Goal: Contribute content: Contribute content

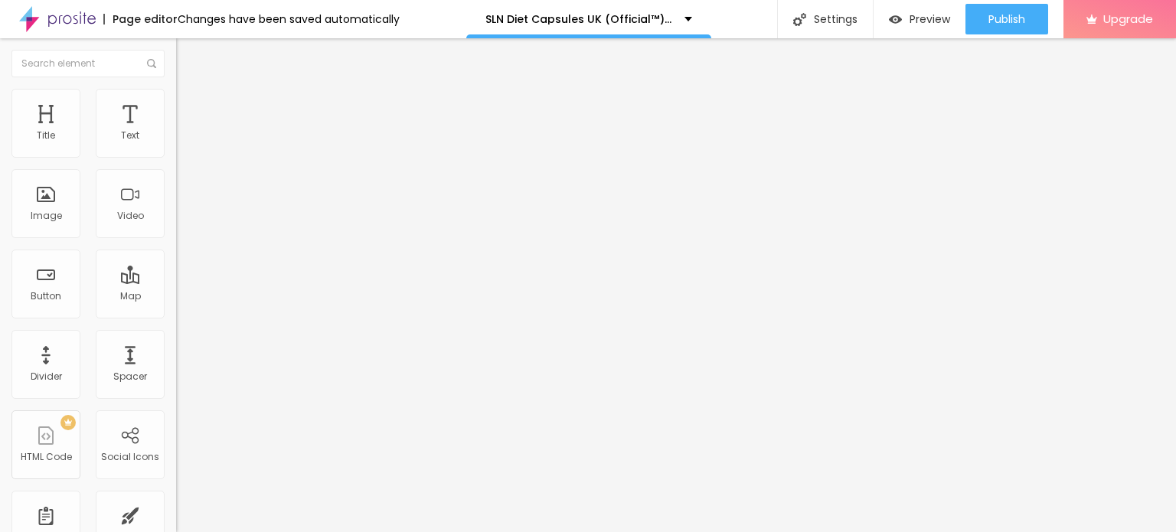
click at [176, 130] on div "Add image" at bounding box center [264, 124] width 176 height 11
click at [176, 132] on span "Add image" at bounding box center [207, 125] width 63 height 13
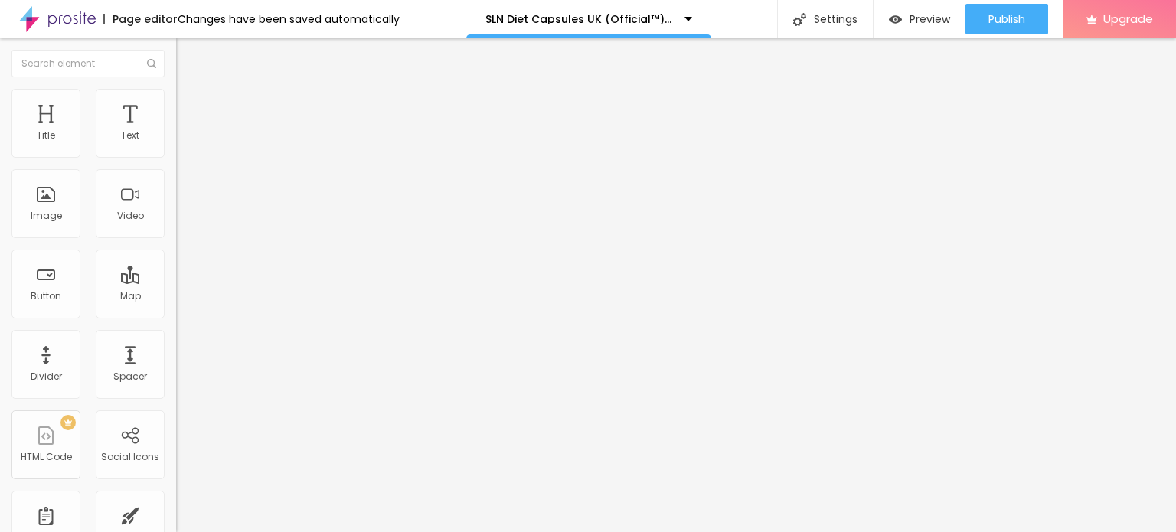
click at [190, 103] on span "Style" at bounding box center [201, 99] width 22 height 13
type input "95"
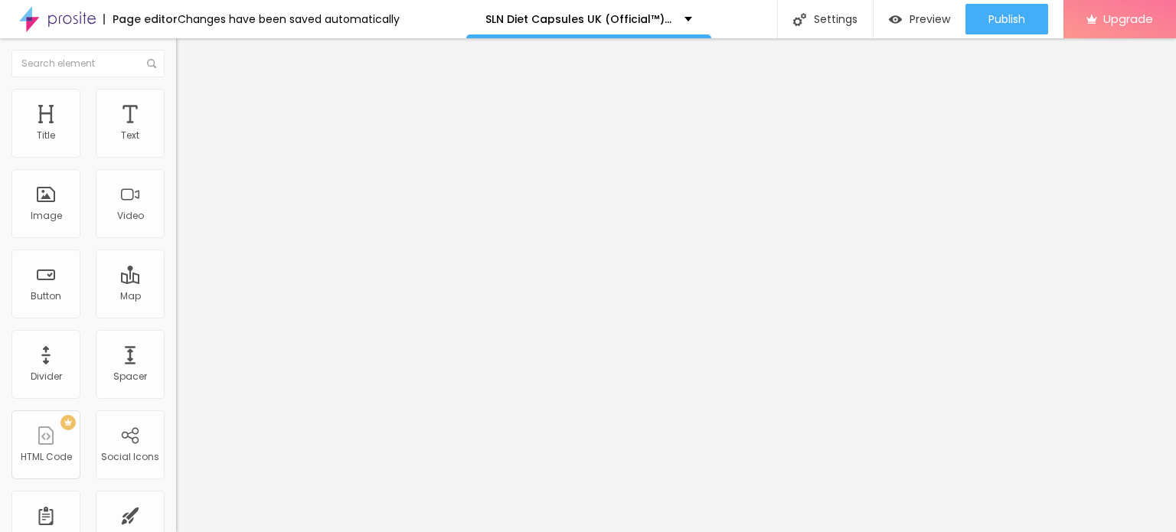
type input "90"
type input "85"
type input "80"
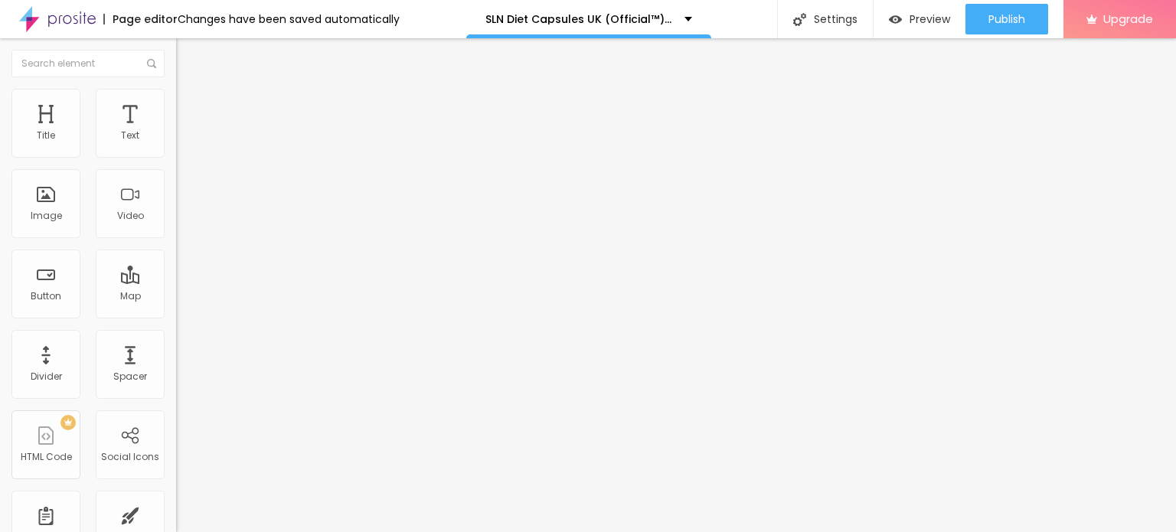
type input "80"
type input "75"
type input "70"
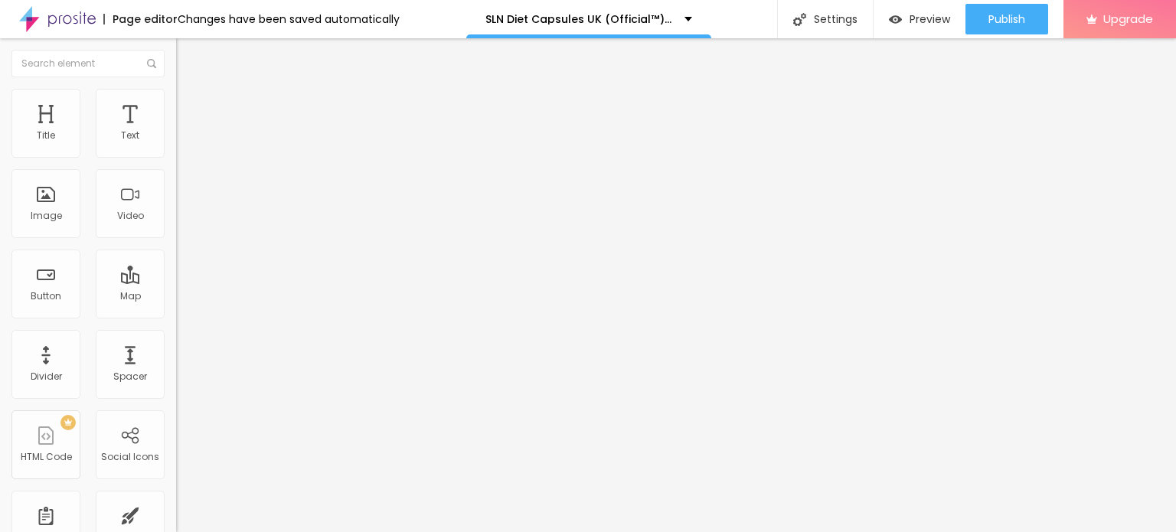
type input "65"
type input "60"
type input "55"
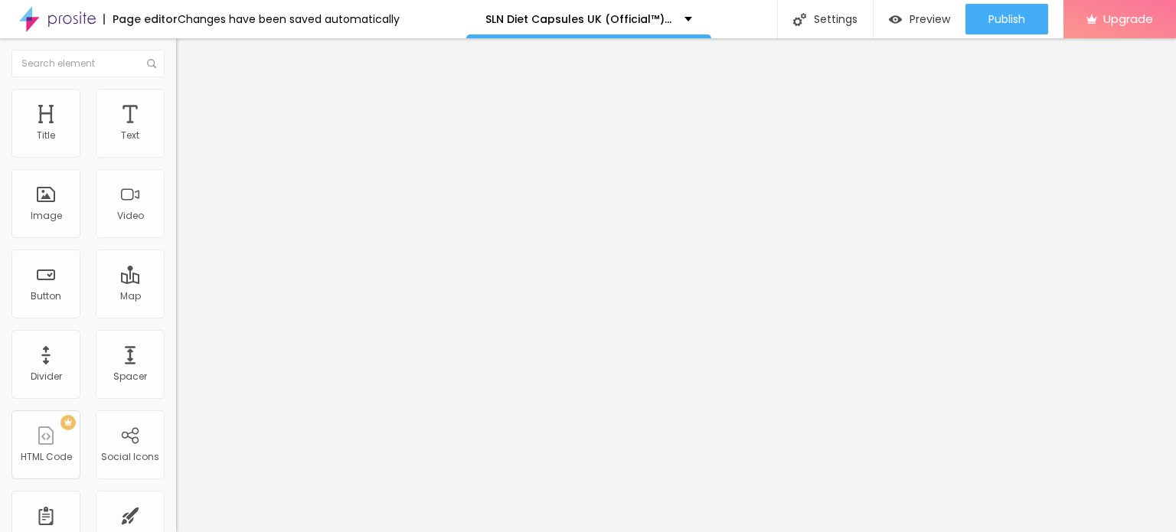
type input "55"
type input "50"
type input "45"
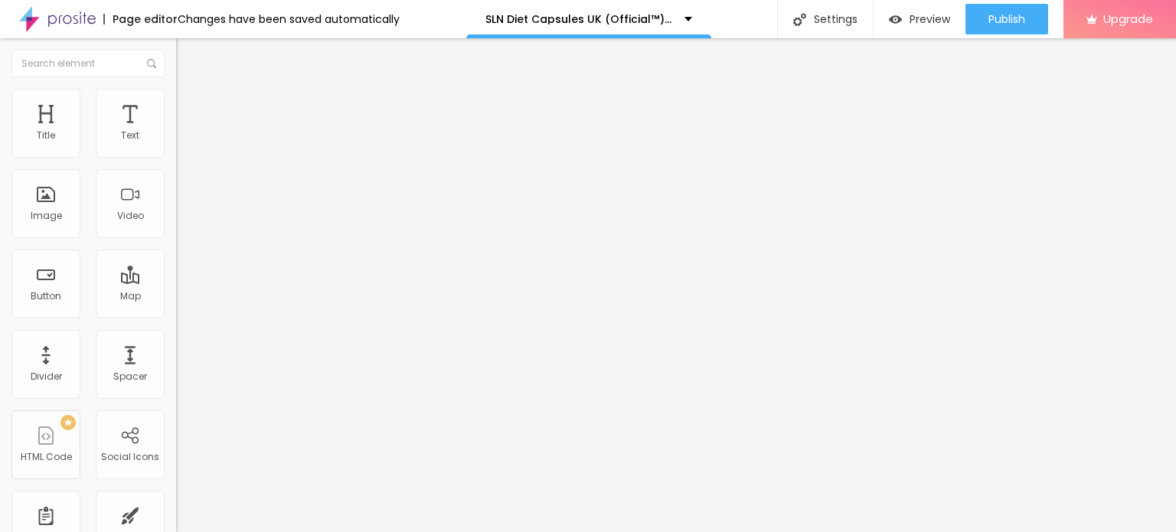
type input "40"
type input "35"
type input "30"
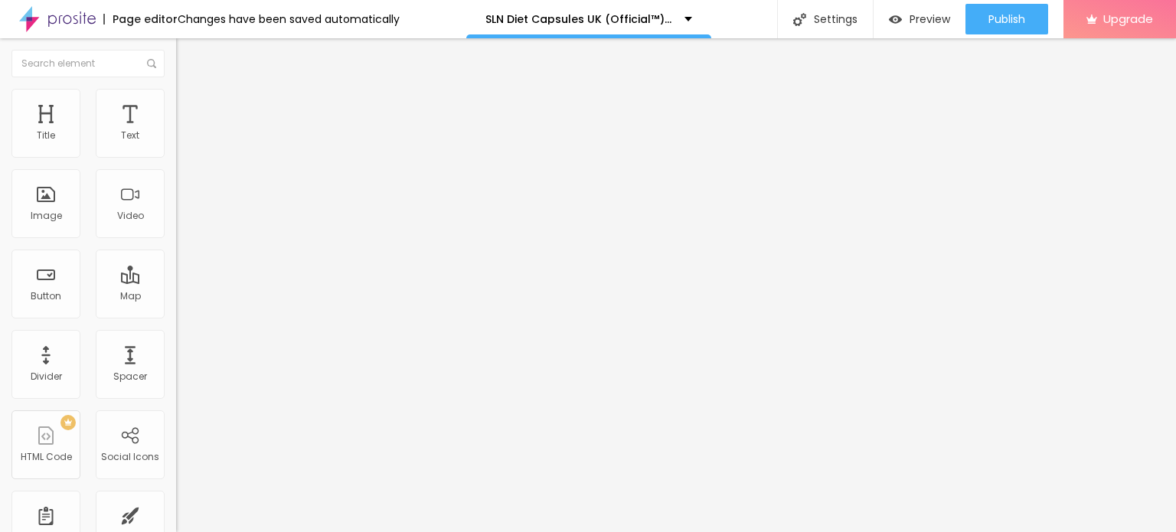
type input "30"
type input "25"
type input "20"
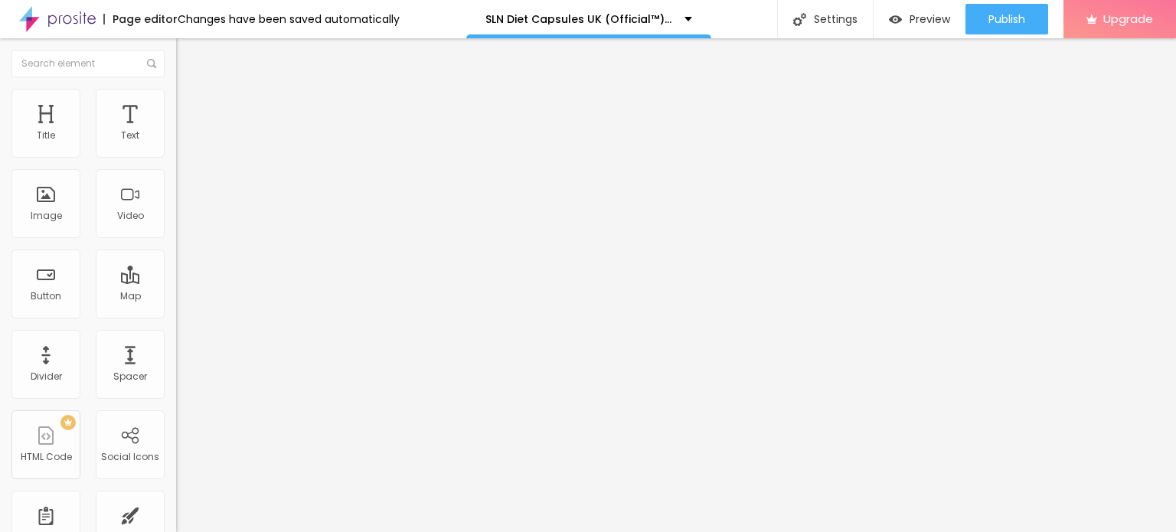
type input "15"
type input "10"
type input "15"
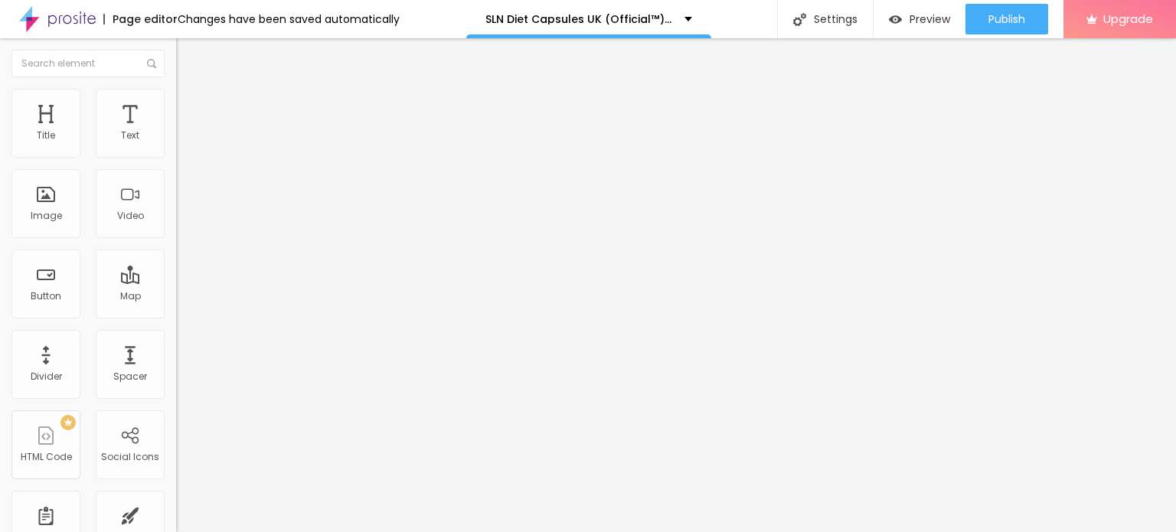
type input "15"
type input "20"
type input "25"
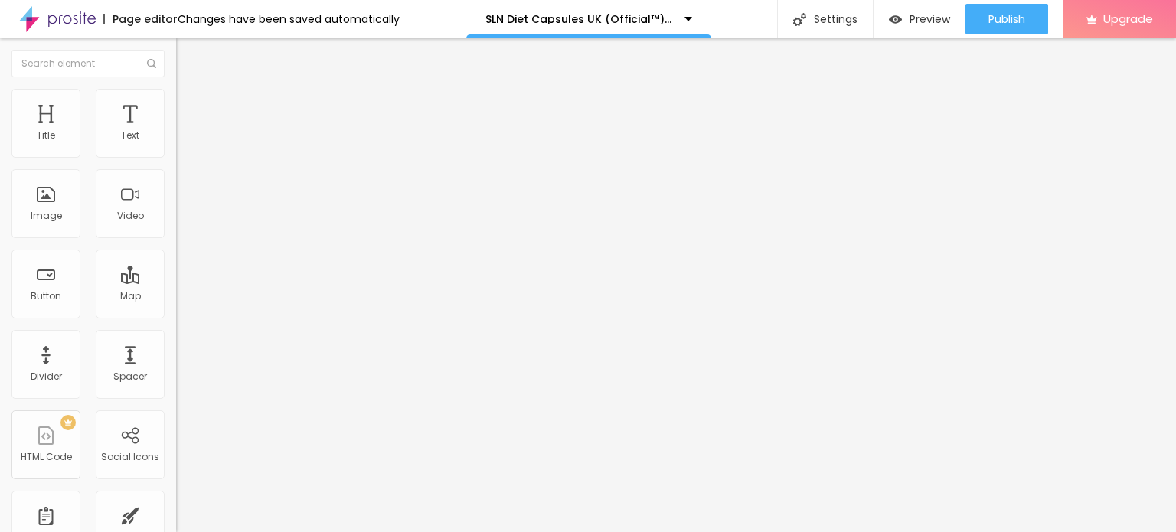
type input "30"
type input "35"
type input "40"
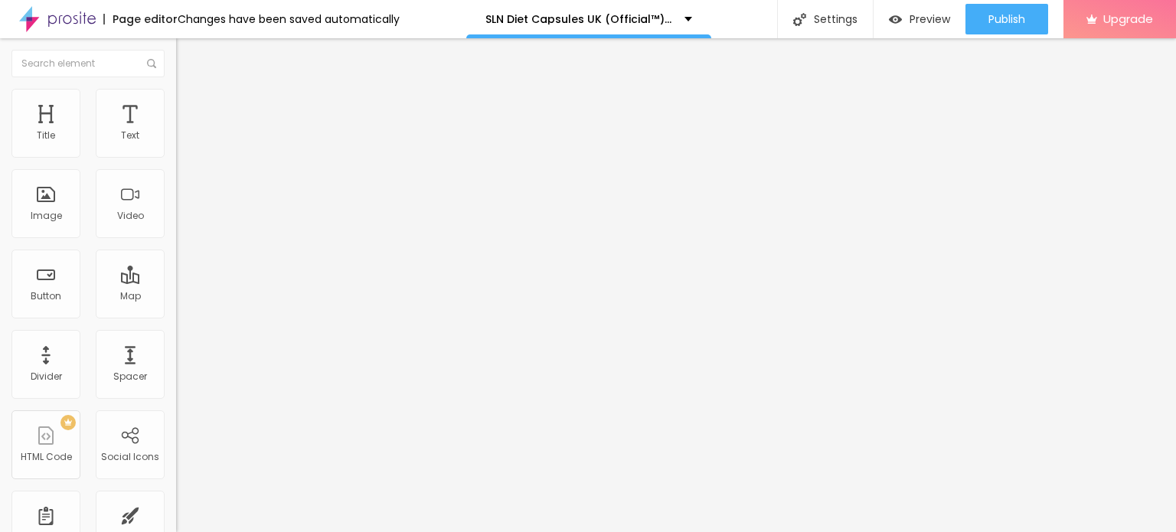
type input "40"
type input "35"
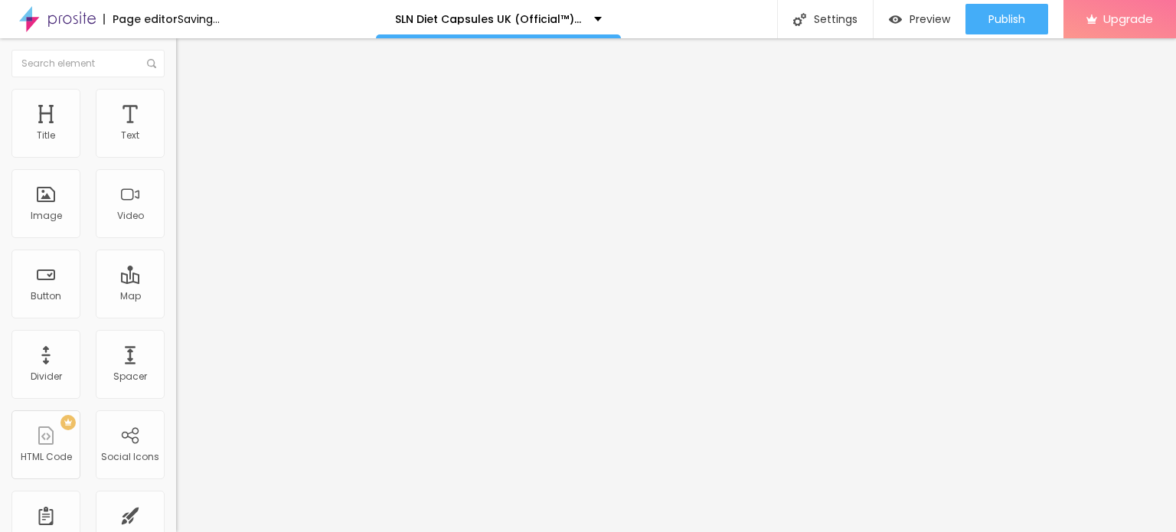
type input "30"
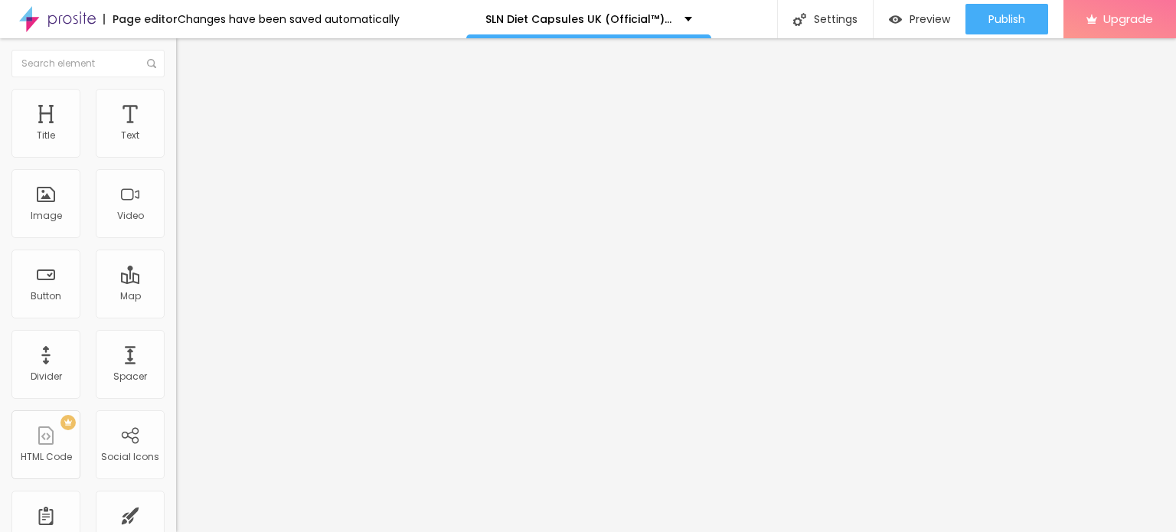
drag, startPoint x: 159, startPoint y: 159, endPoint x: 51, endPoint y: 158, distance: 108.0
type input "30"
click at [176, 157] on input "range" at bounding box center [225, 151] width 99 height 12
click at [176, 144] on input "Click me" at bounding box center [268, 136] width 184 height 15
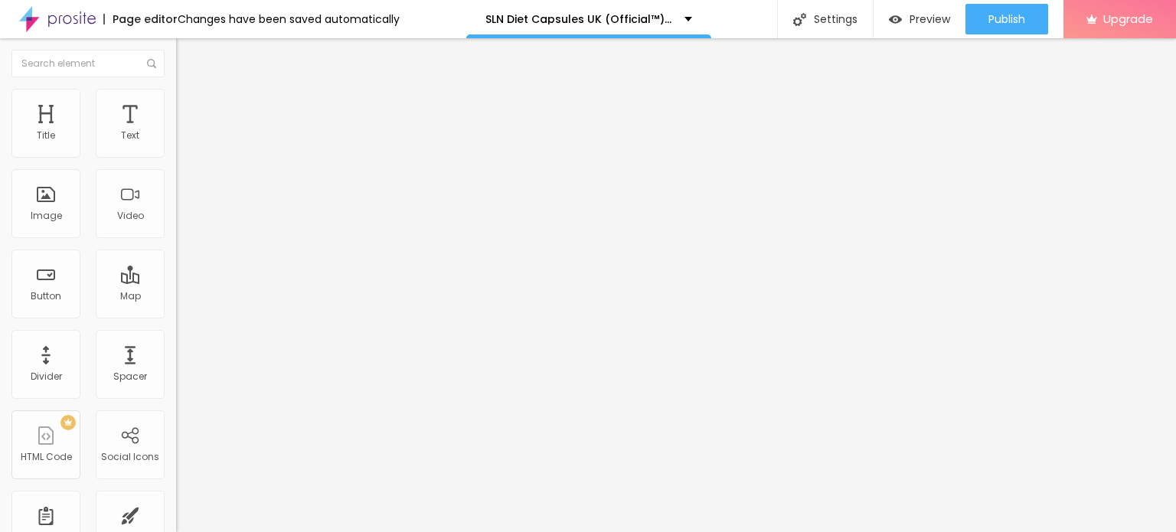
click at [176, 144] on input "Click me" at bounding box center [268, 136] width 184 height 15
paste input "😍👇SHOP NOW😍👇"
type input "😍👇SHOP NOW😍👇"
click at [176, 315] on input "https://" at bounding box center [268, 307] width 184 height 15
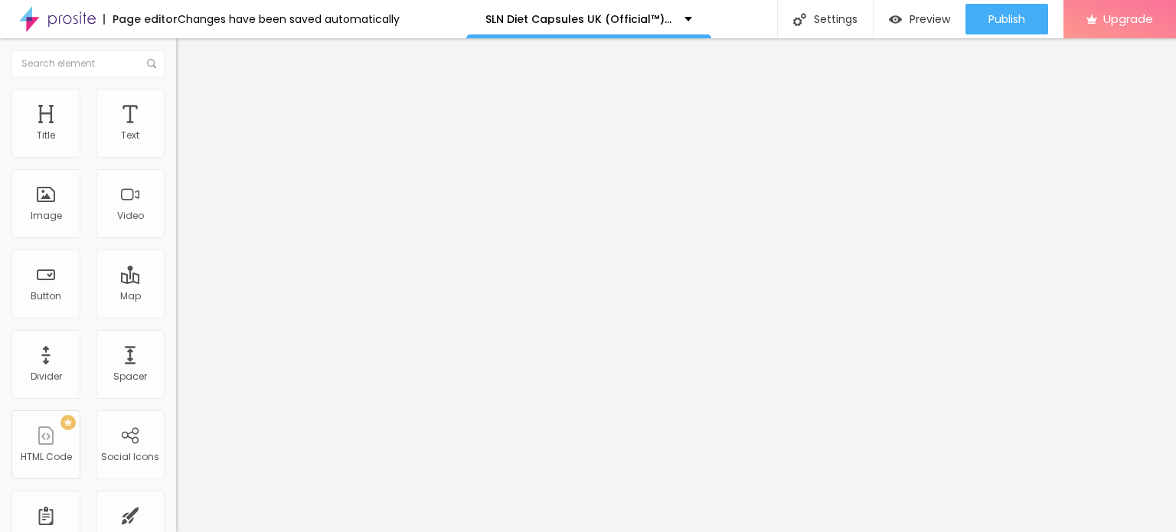
click at [176, 315] on input "https://" at bounding box center [268, 307] width 184 height 15
paste input "[DOMAIN_NAME][URL]"
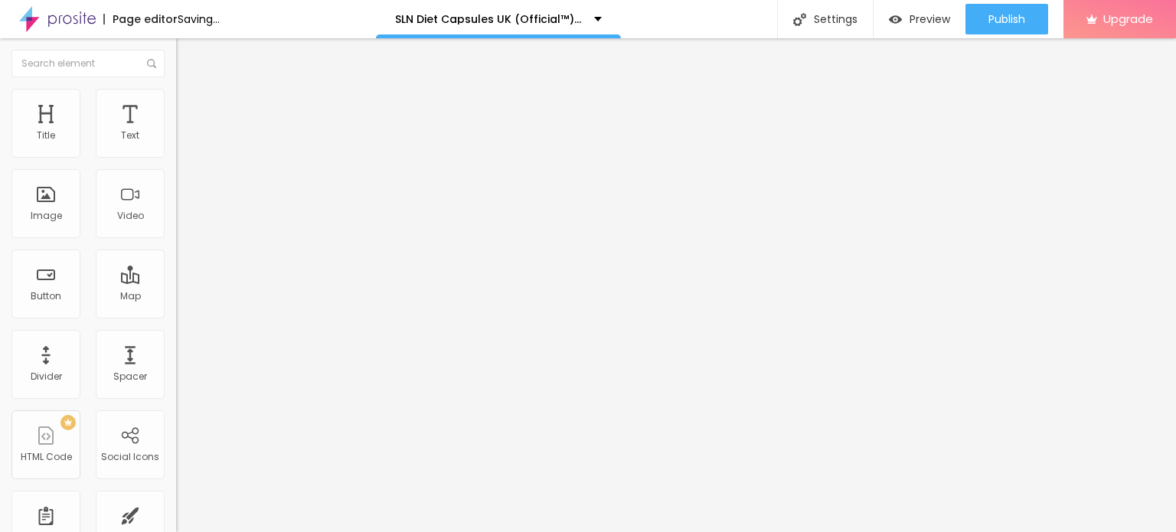
scroll to position [0, 118]
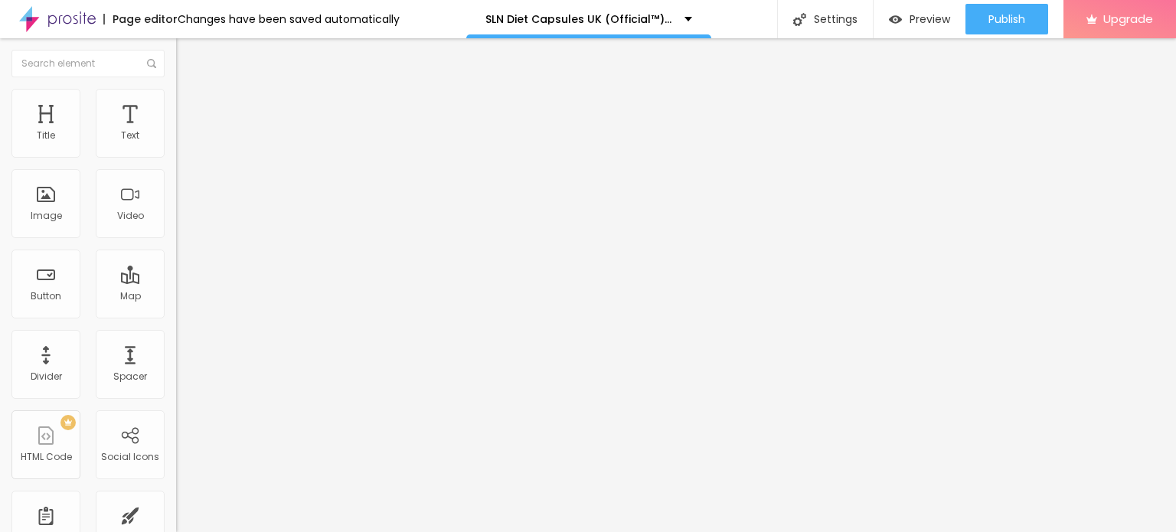
type input "[URL][DOMAIN_NAME]"
click at [176, 335] on div at bounding box center [264, 335] width 176 height 0
click at [176, 198] on div "Align" at bounding box center [264, 192] width 176 height 58
click at [176, 183] on img at bounding box center [181, 177] width 11 height 11
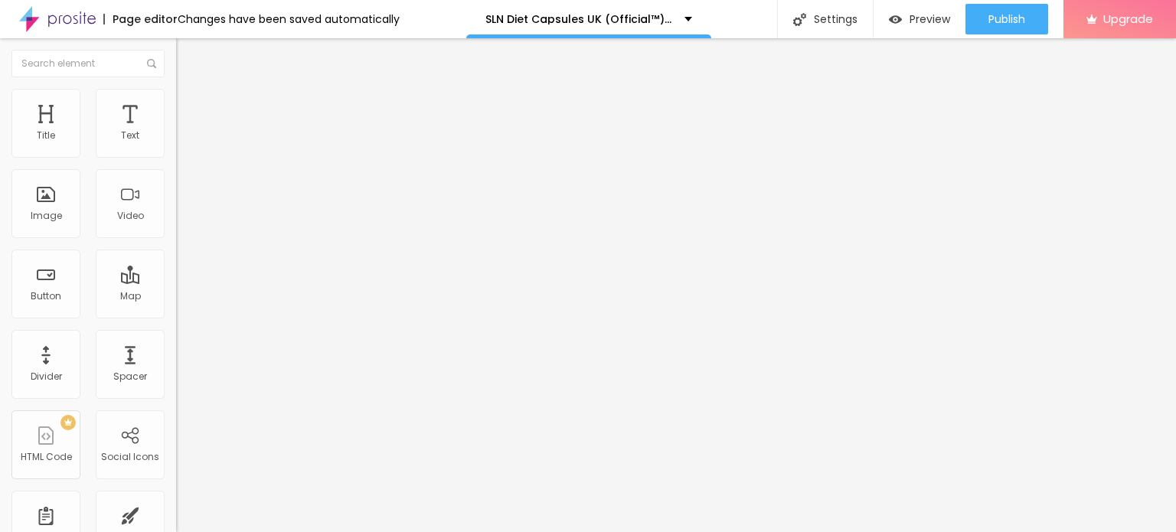
click at [176, 94] on img at bounding box center [183, 96] width 14 height 14
type input "35"
type input "40"
drag, startPoint x: 45, startPoint y: 165, endPoint x: 63, endPoint y: 165, distance: 17.6
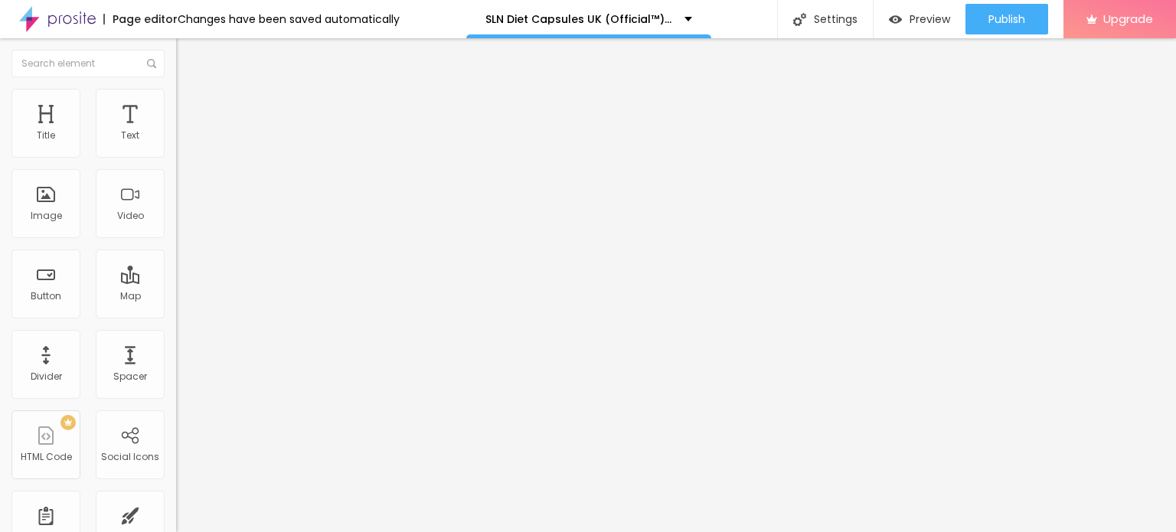
type input "40"
click at [176, 157] on input "range" at bounding box center [225, 151] width 99 height 12
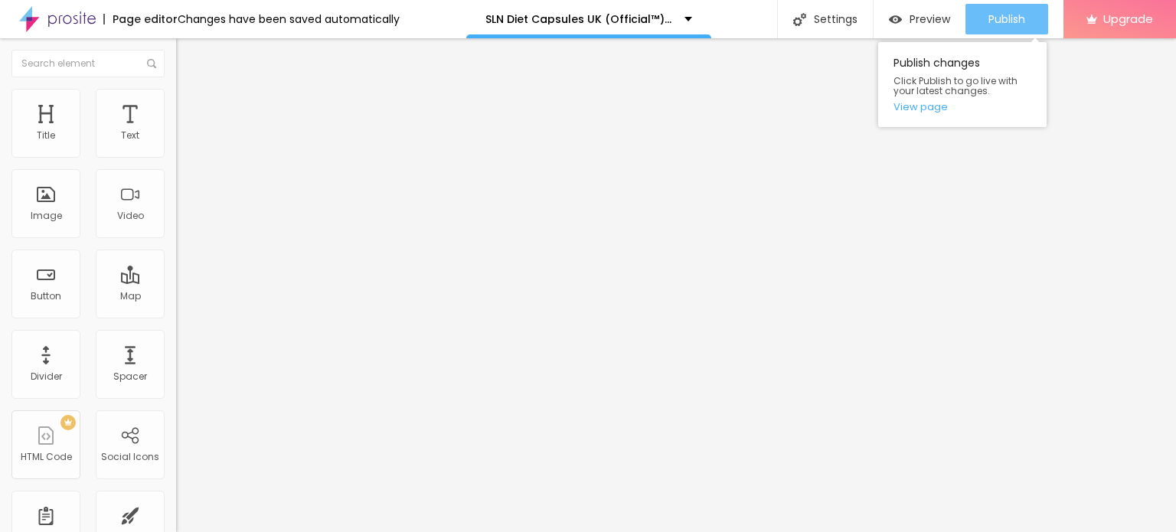
click at [1008, 17] on span "Publish" at bounding box center [1006, 19] width 37 height 12
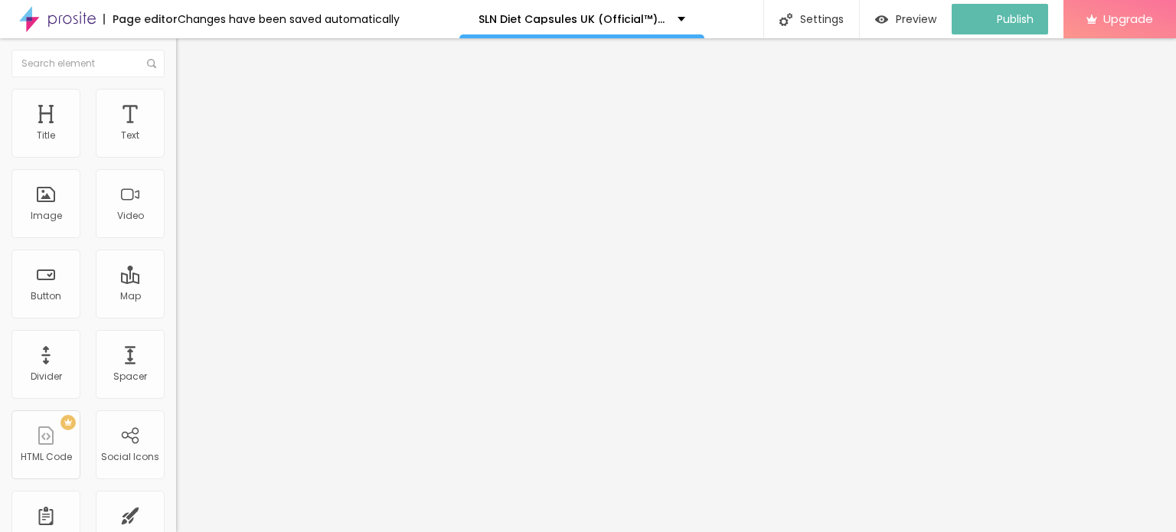
click at [40, 16] on img at bounding box center [57, 19] width 77 height 38
